Goal: Contribute content: Add original content to the website for others to see

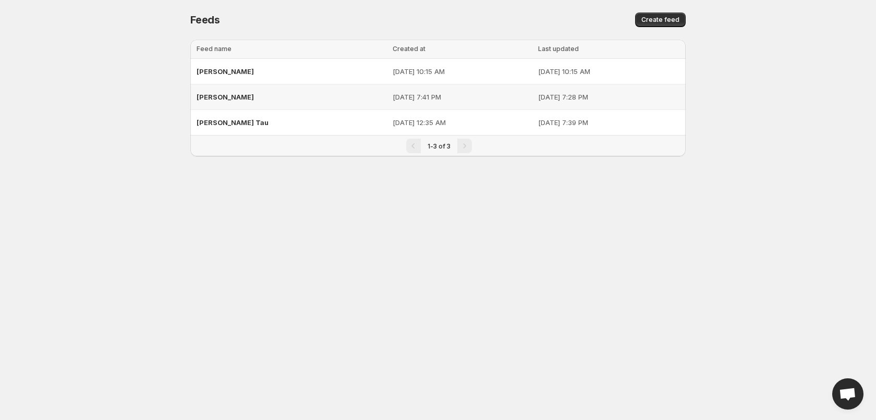
click at [207, 98] on span "[PERSON_NAME]" at bounding box center [225, 97] width 57 height 8
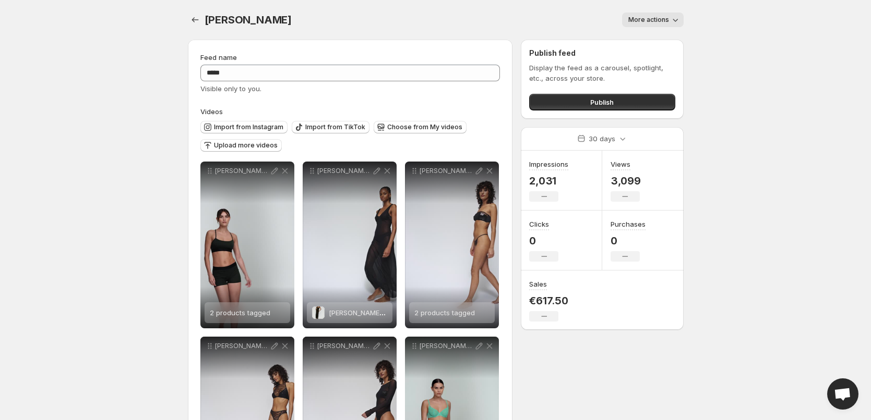
scroll to position [52, 0]
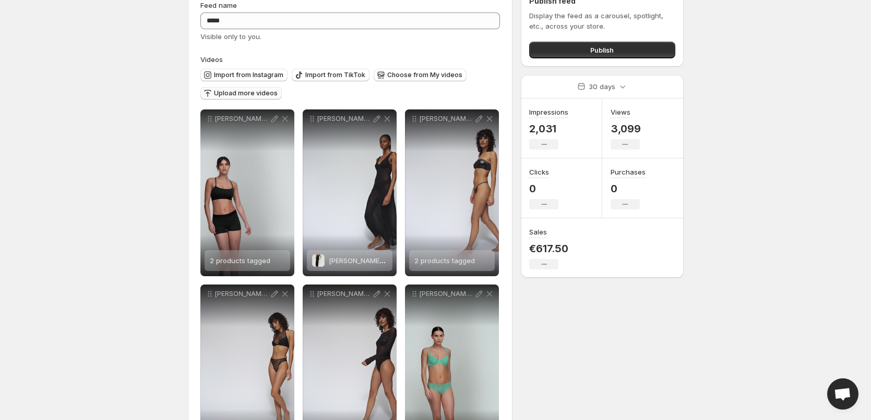
click at [233, 93] on span "Upload more videos" at bounding box center [246, 93] width 64 height 8
click at [400, 73] on span "Choose from My videos" at bounding box center [424, 75] width 75 height 8
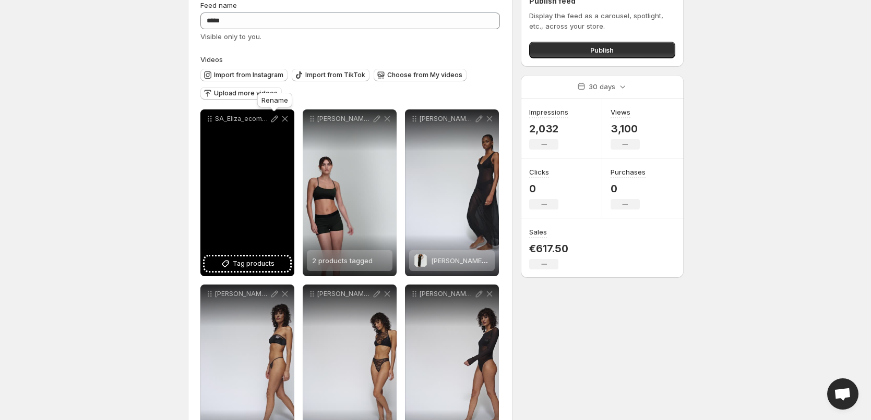
click at [272, 117] on icon at bounding box center [274, 119] width 10 height 10
click at [259, 264] on span "Tag products" at bounding box center [254, 264] width 42 height 10
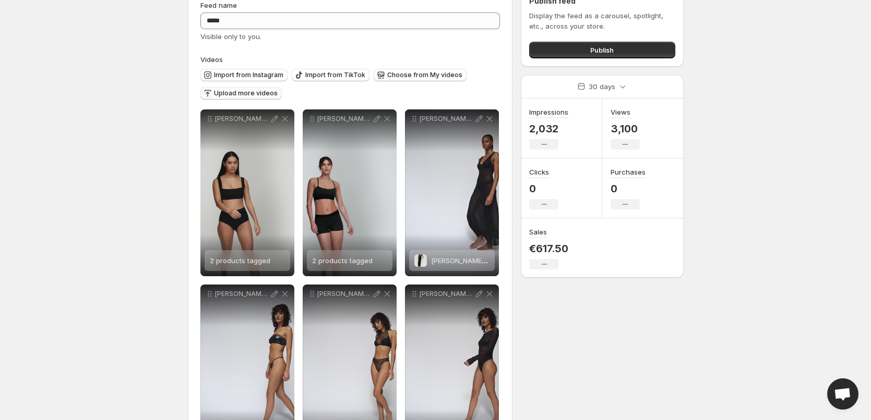
click at [244, 91] on span "Upload more videos" at bounding box center [246, 93] width 64 height 8
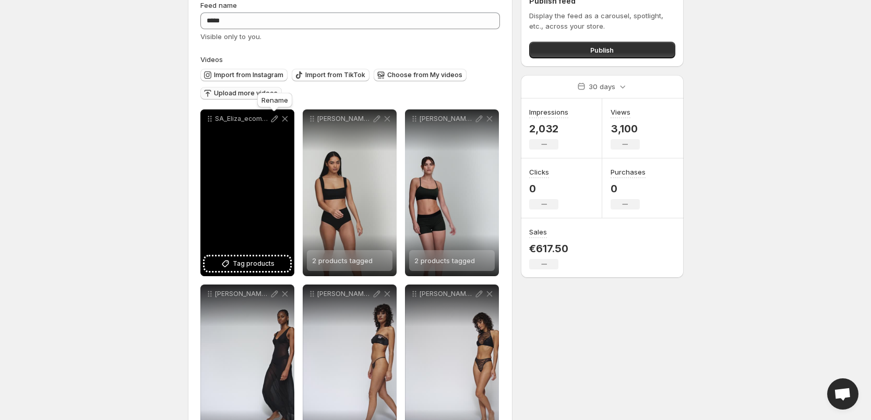
click at [273, 119] on icon at bounding box center [274, 119] width 7 height 7
click at [265, 263] on span "Tag products" at bounding box center [254, 264] width 42 height 10
click at [260, 260] on span "2 products tagged" at bounding box center [240, 261] width 61 height 8
click at [243, 260] on span "2 products tagged" at bounding box center [240, 261] width 61 height 8
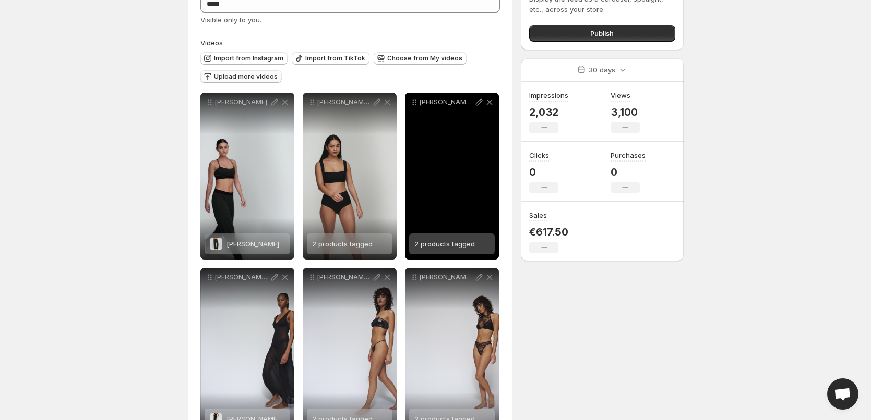
scroll to position [0, 0]
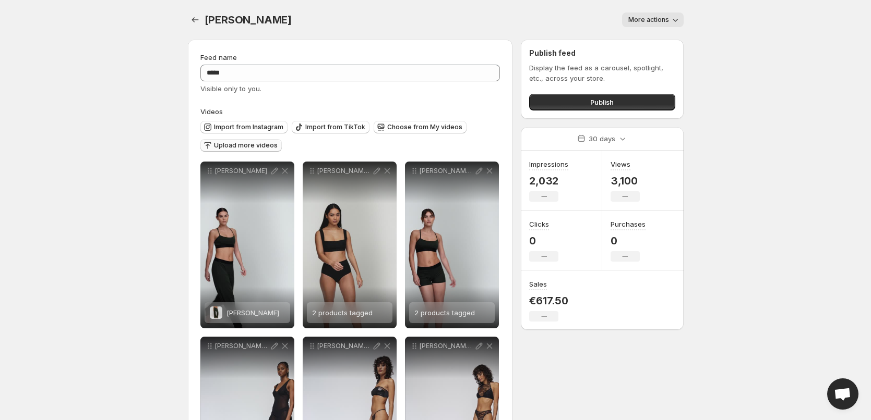
click at [235, 145] on span "Upload more videos" at bounding box center [246, 145] width 64 height 8
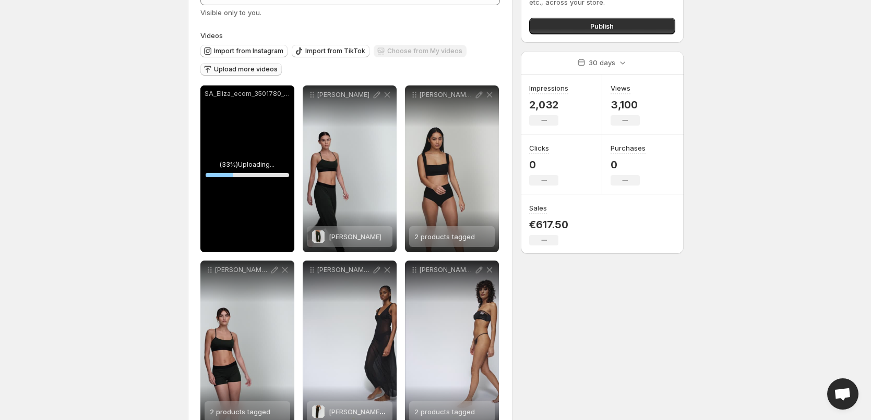
scroll to position [104, 0]
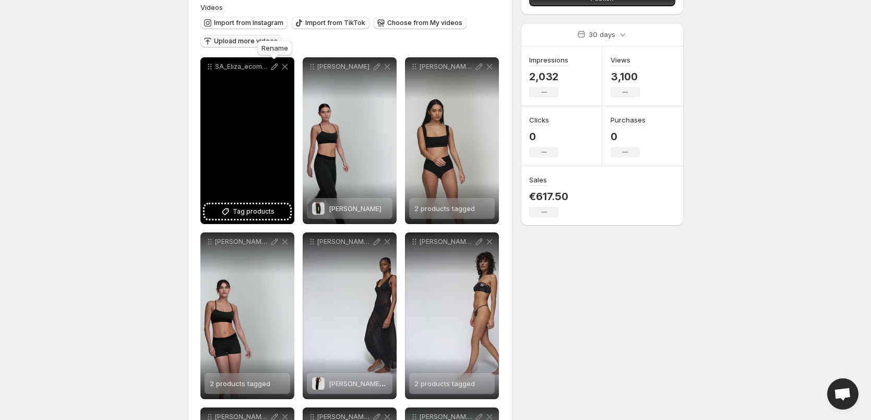
click at [274, 66] on icon at bounding box center [274, 67] width 7 height 7
click at [256, 210] on span "Tag products" at bounding box center [254, 212] width 42 height 10
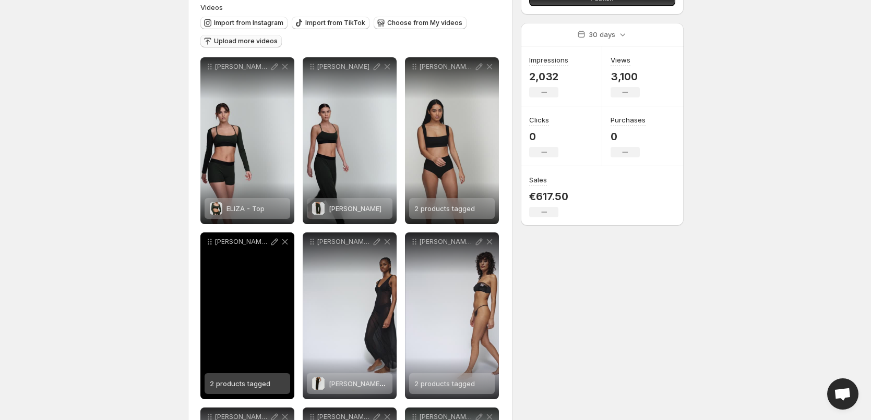
click at [251, 386] on span "2 products tagged" at bounding box center [240, 384] width 61 height 8
click at [273, 240] on icon at bounding box center [274, 242] width 10 height 10
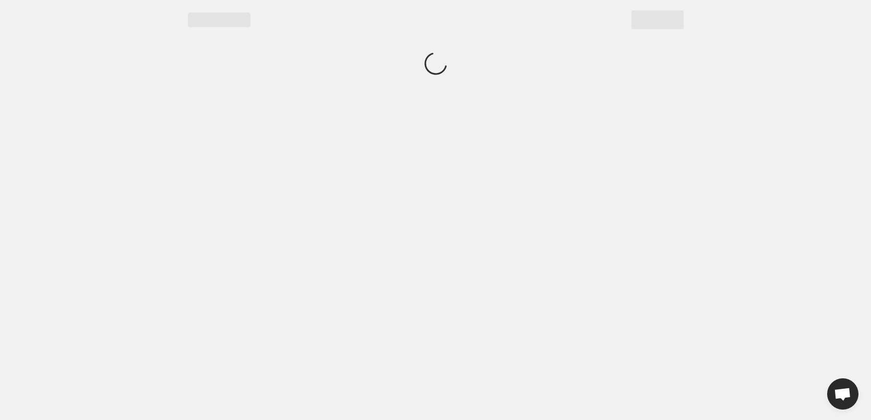
scroll to position [0, 0]
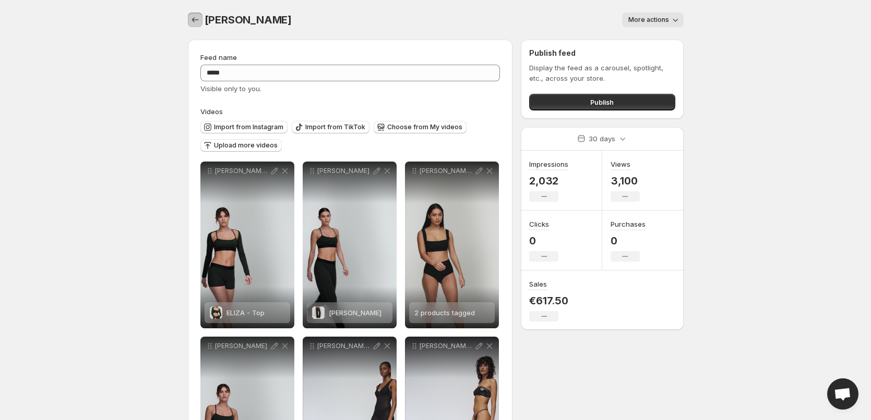
click at [196, 22] on icon "Settings" at bounding box center [195, 20] width 10 height 10
